Goal: Information Seeking & Learning: Learn about a topic

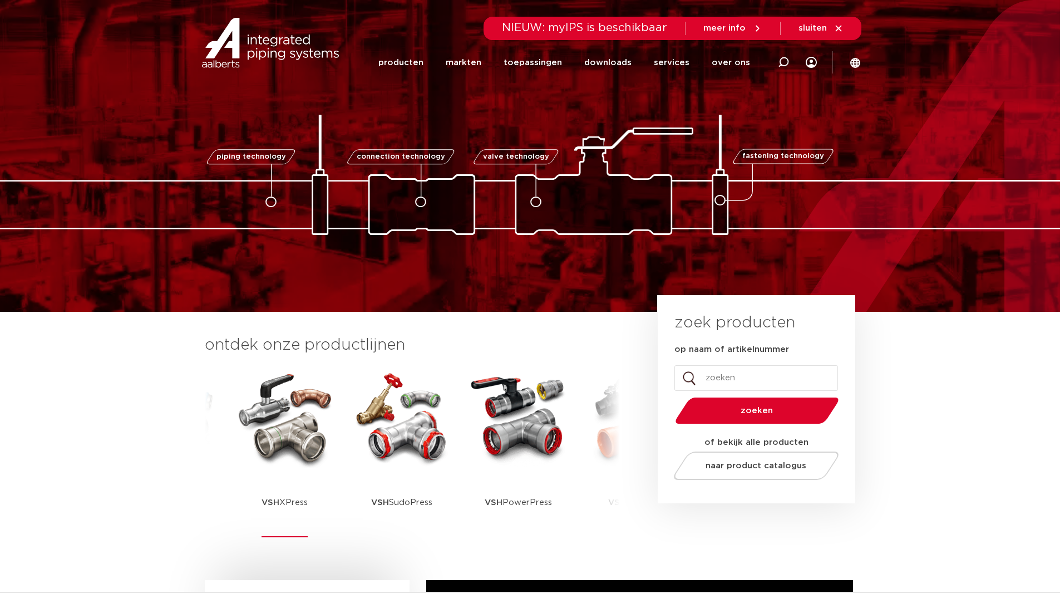
click at [279, 450] on img at bounding box center [285, 417] width 100 height 100
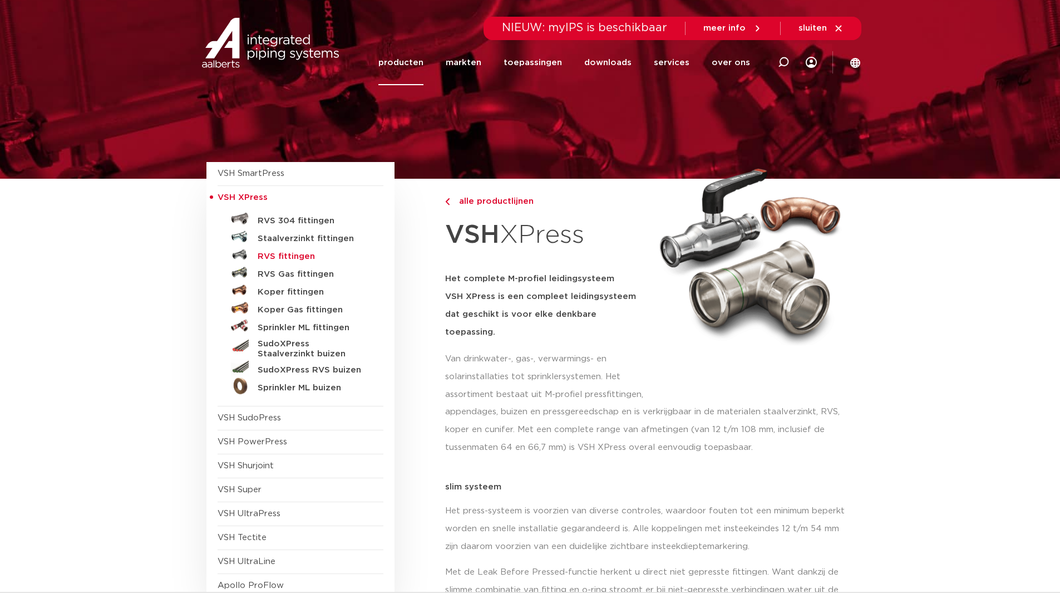
click at [296, 257] on h5 "RVS fittingen" at bounding box center [313, 257] width 110 height 10
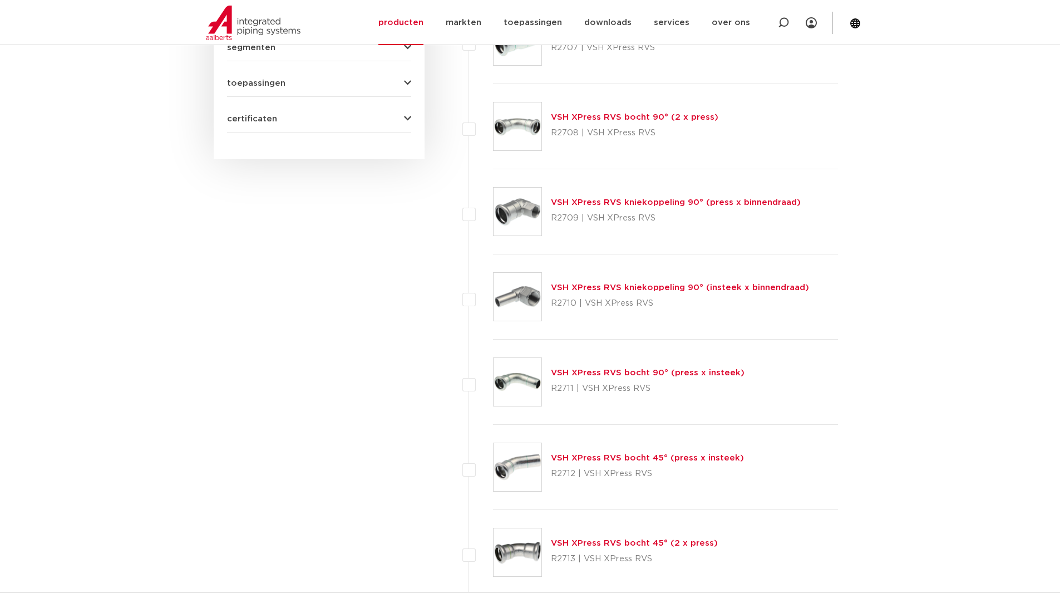
scroll to position [445, 0]
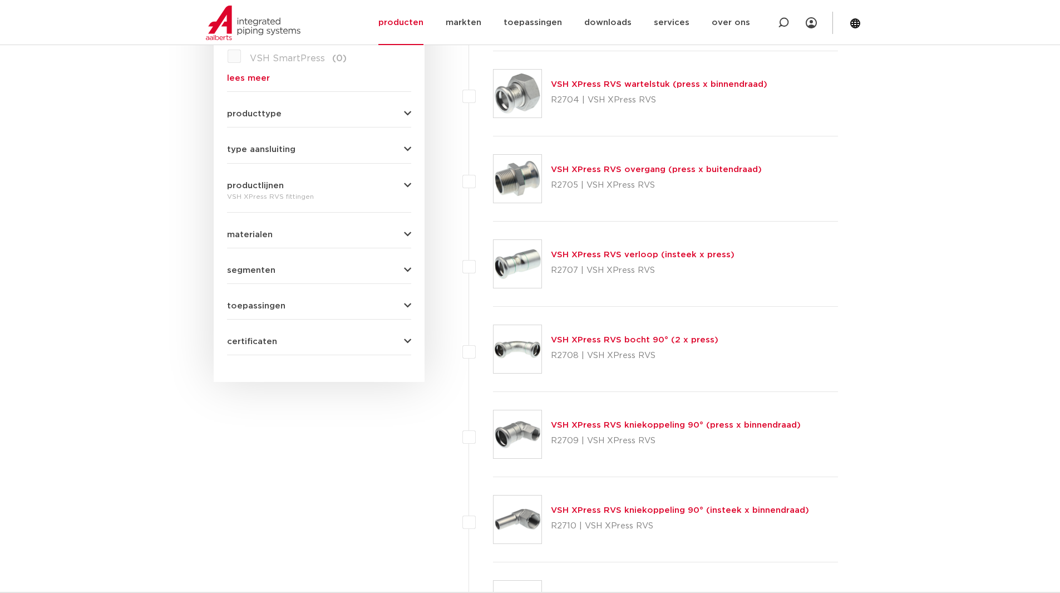
click at [524, 342] on img at bounding box center [518, 349] width 48 height 48
